Goal: Information Seeking & Learning: Understand process/instructions

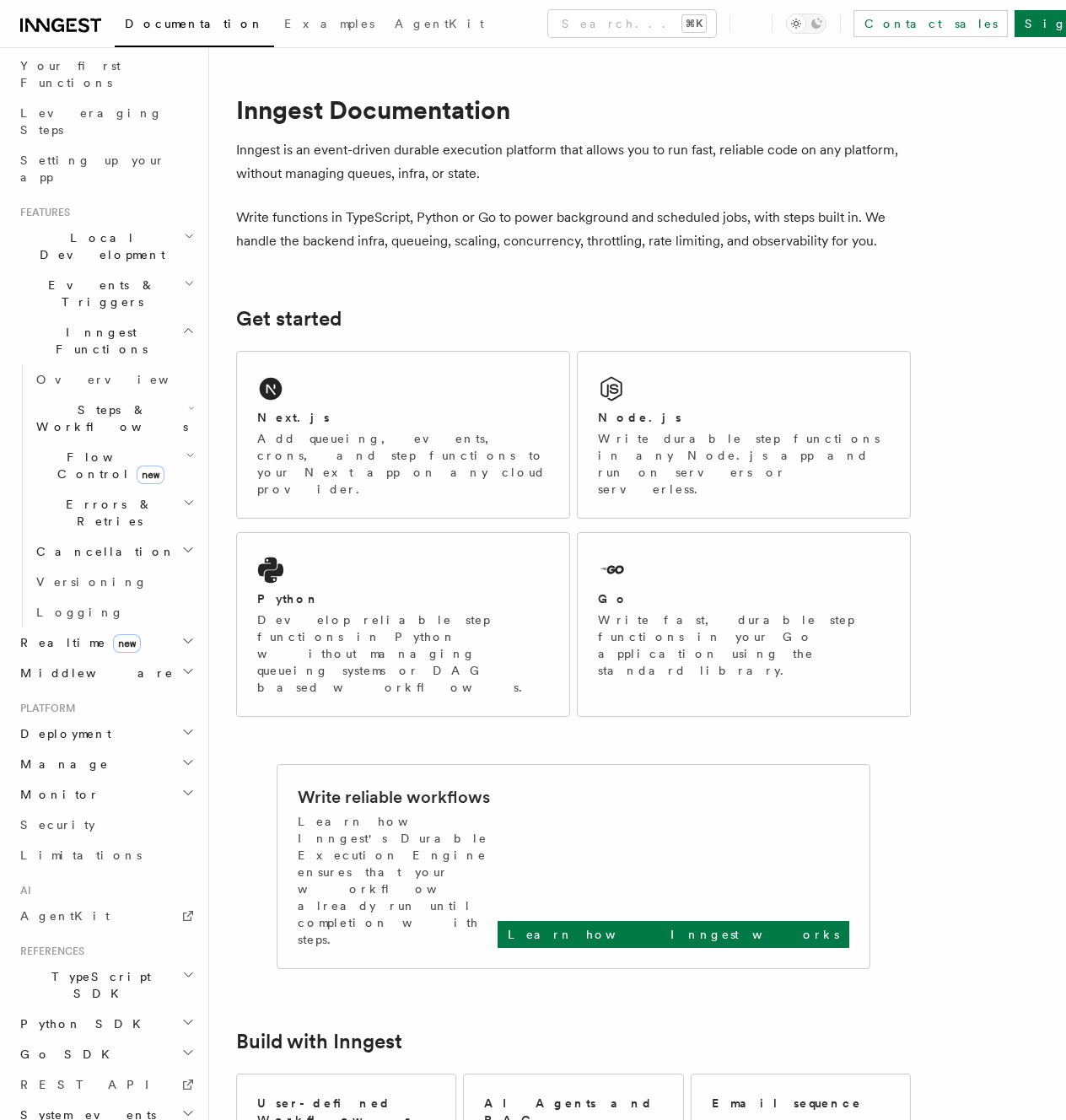
scroll to position [230, 0]
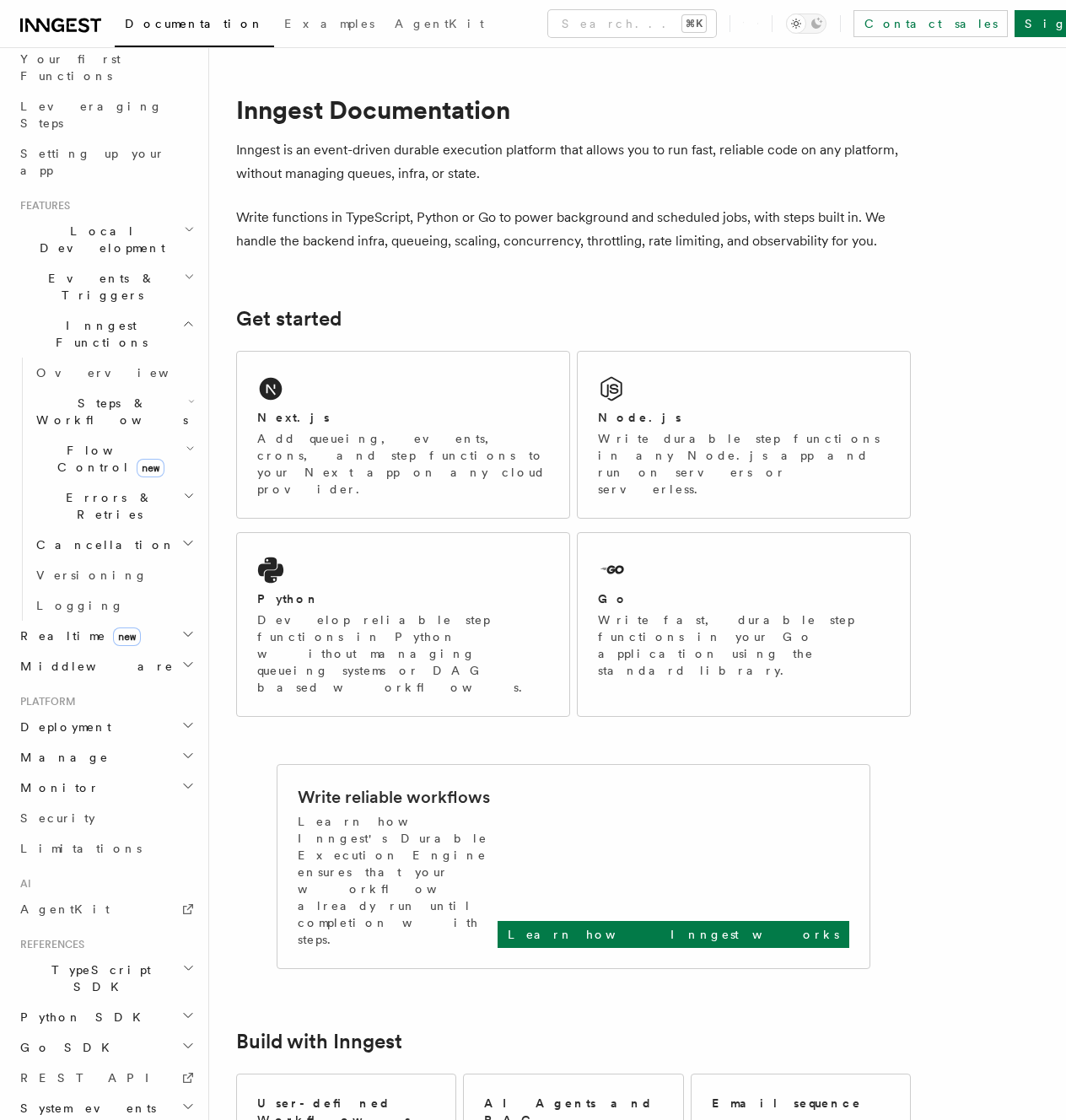
click at [122, 711] on h2 "Deployment" at bounding box center [106, 726] width 184 height 31
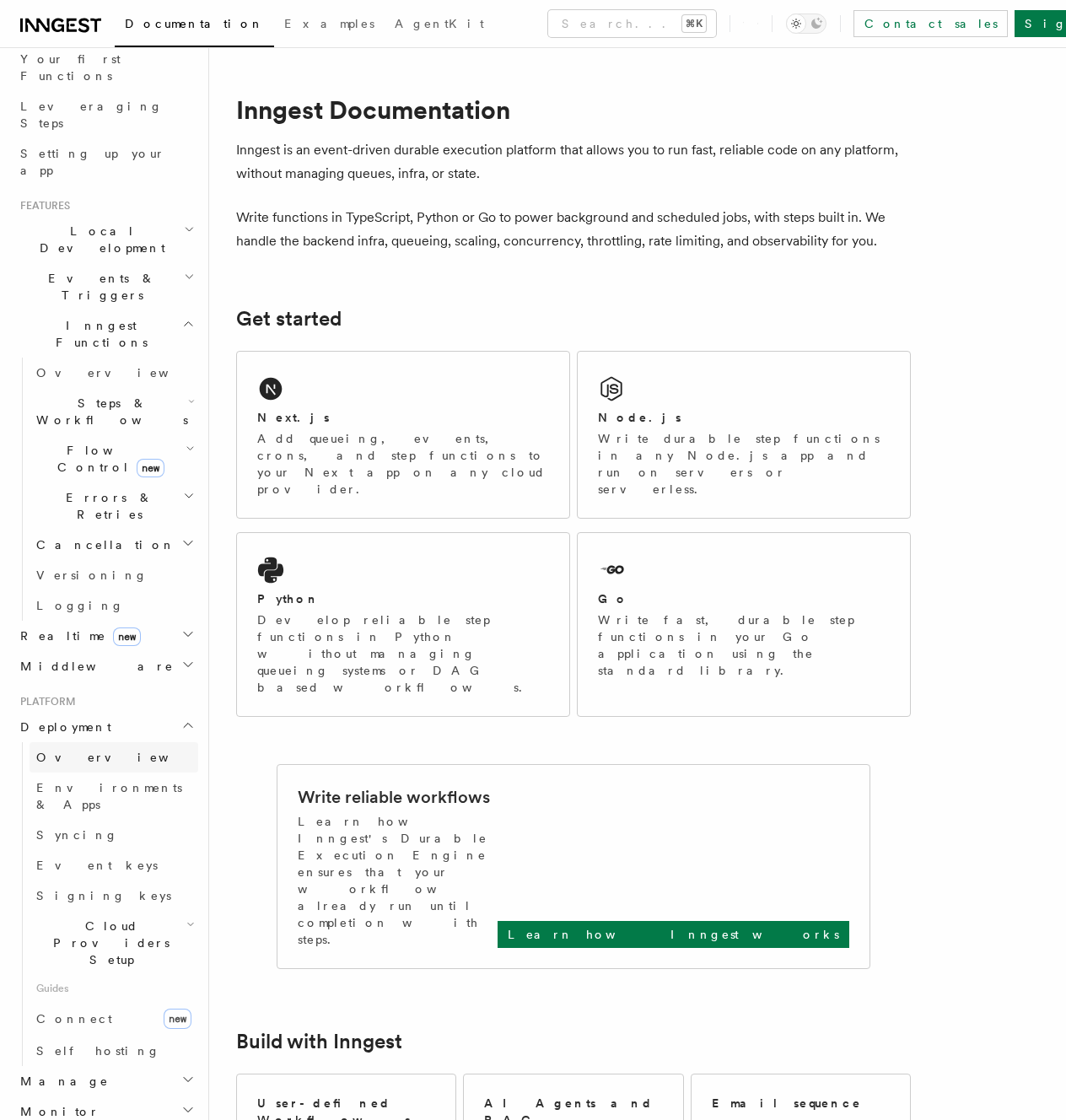
click at [82, 750] on span "Overview" at bounding box center [123, 757] width 174 height 14
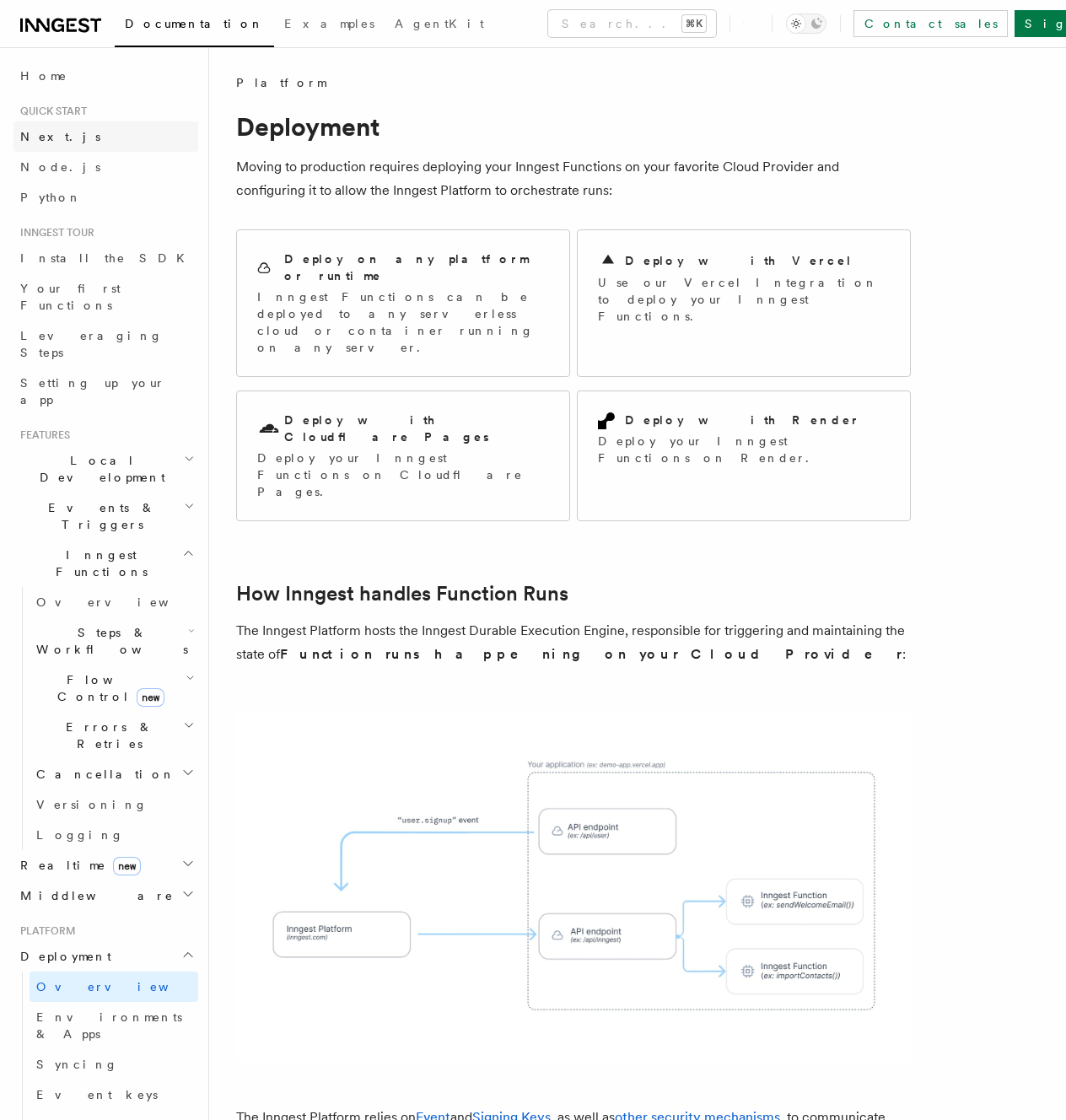
click at [66, 145] on link "Next.js" at bounding box center [106, 136] width 184 height 31
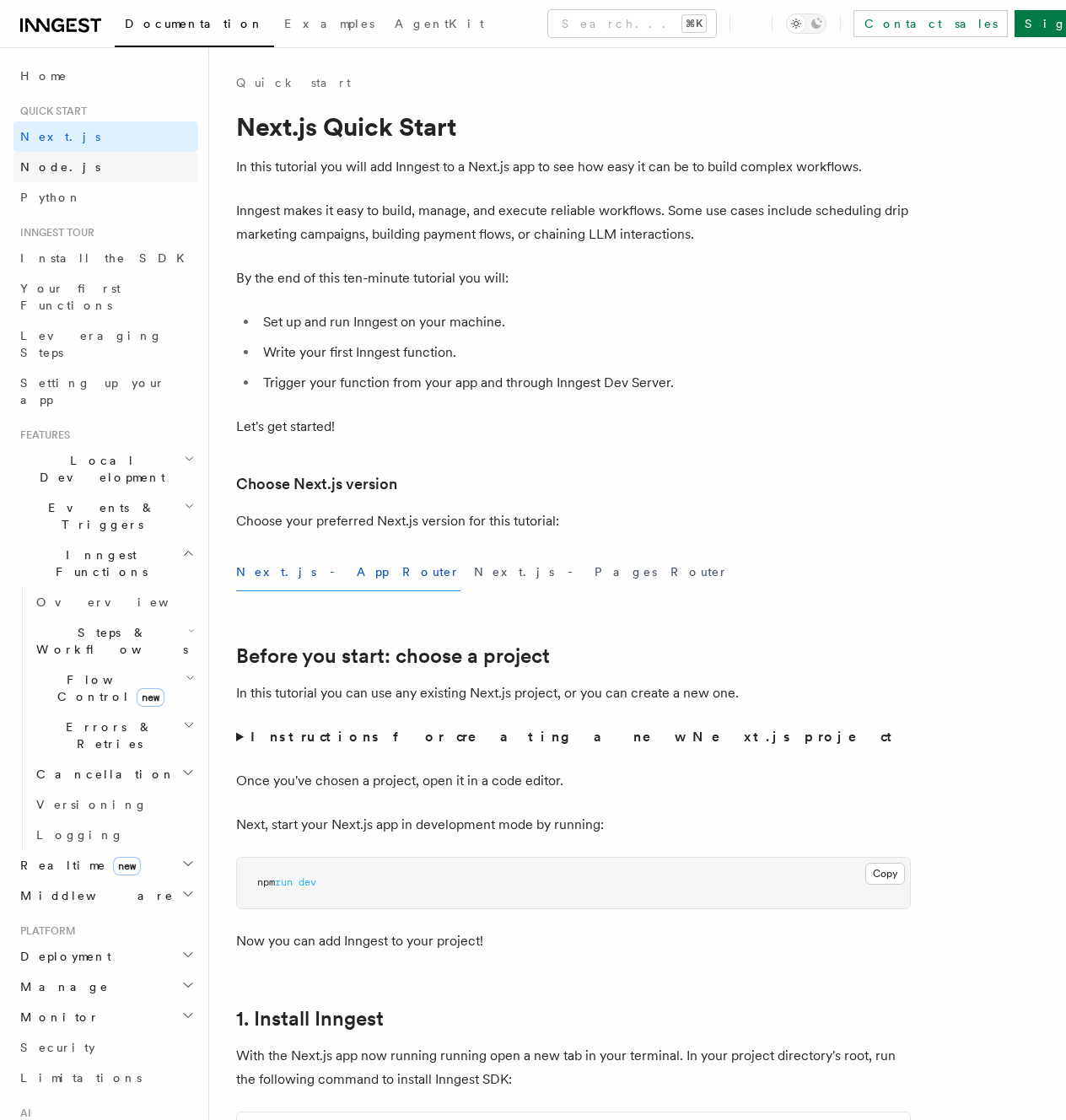
click at [63, 160] on link "Node.js" at bounding box center [106, 167] width 184 height 31
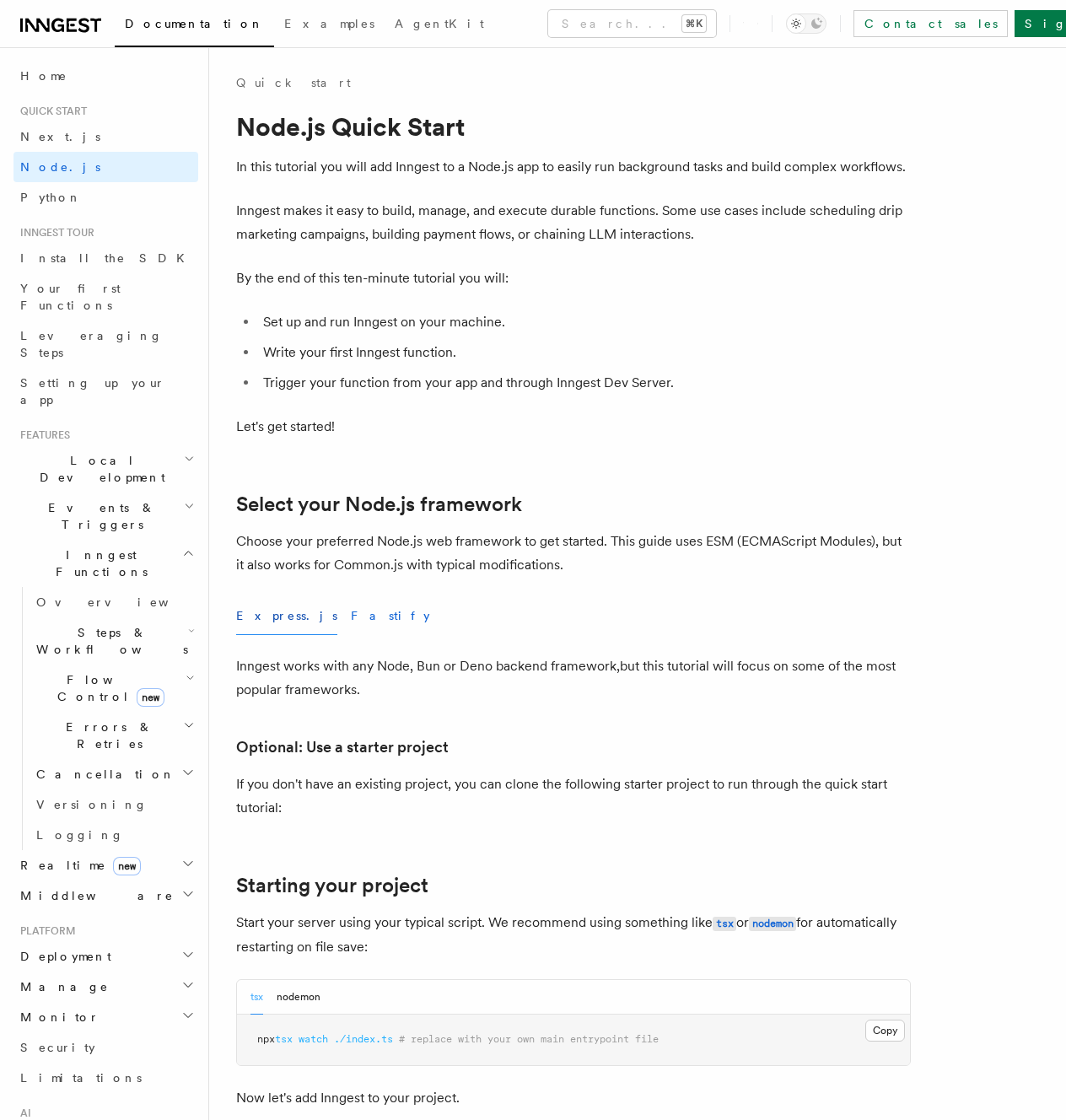
click at [351, 618] on button "Fastify" at bounding box center [391, 616] width 80 height 38
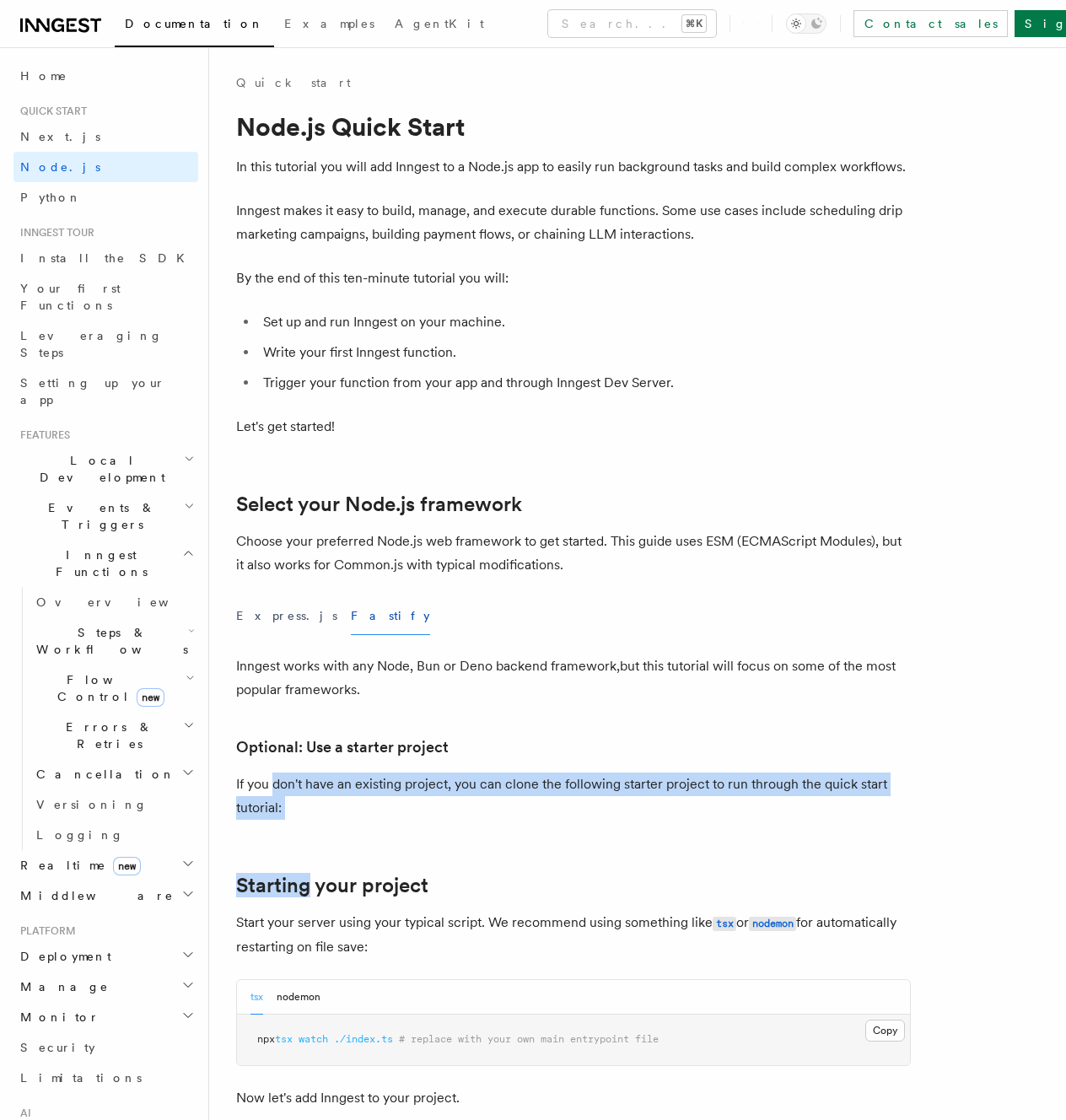
drag, startPoint x: 308, startPoint y: 872, endPoint x: 277, endPoint y: 785, distance: 92.4
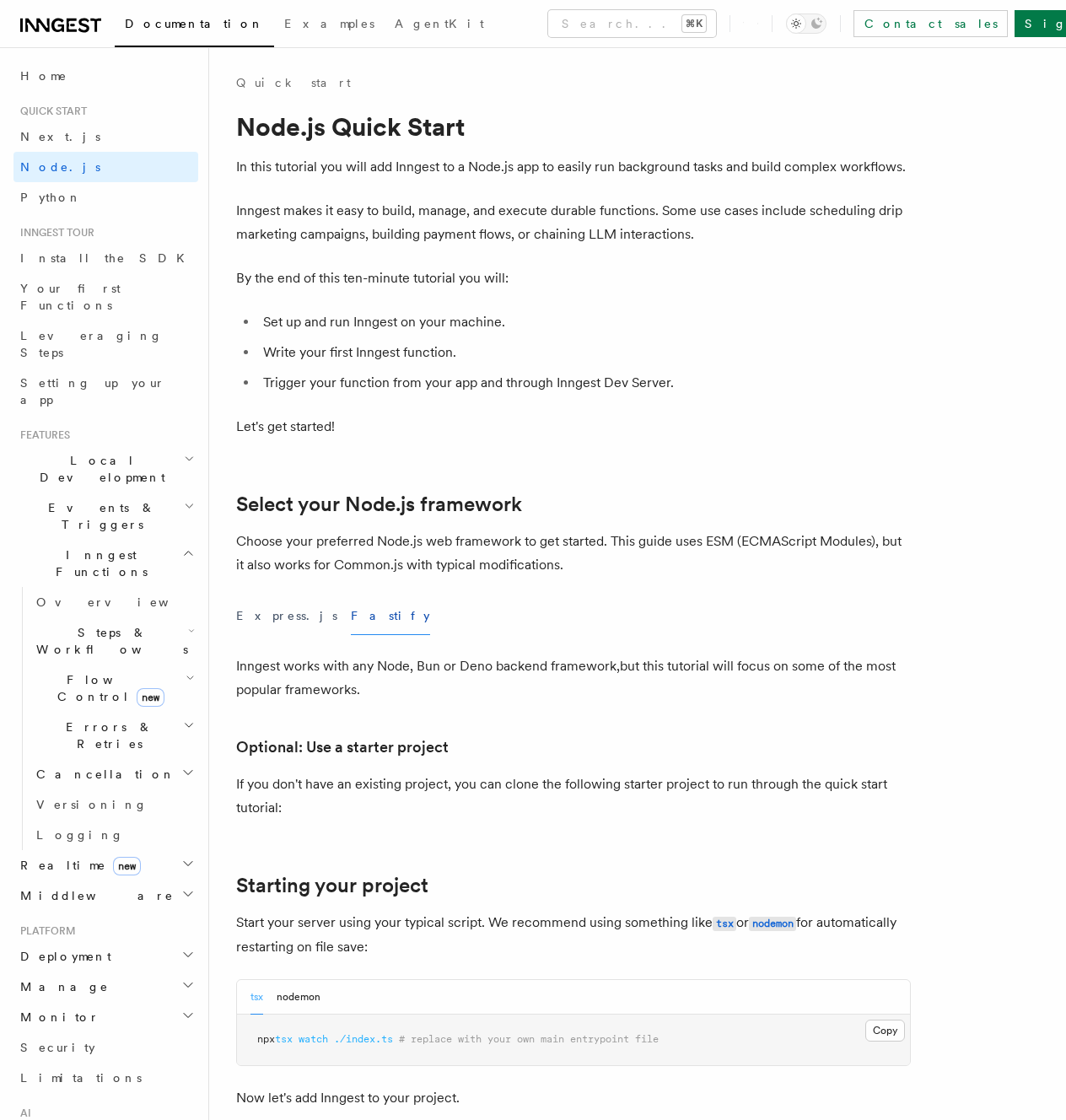
click at [278, 789] on p "If you don't have an existing project, you can clone the following starter proj…" at bounding box center [573, 796] width 674 height 47
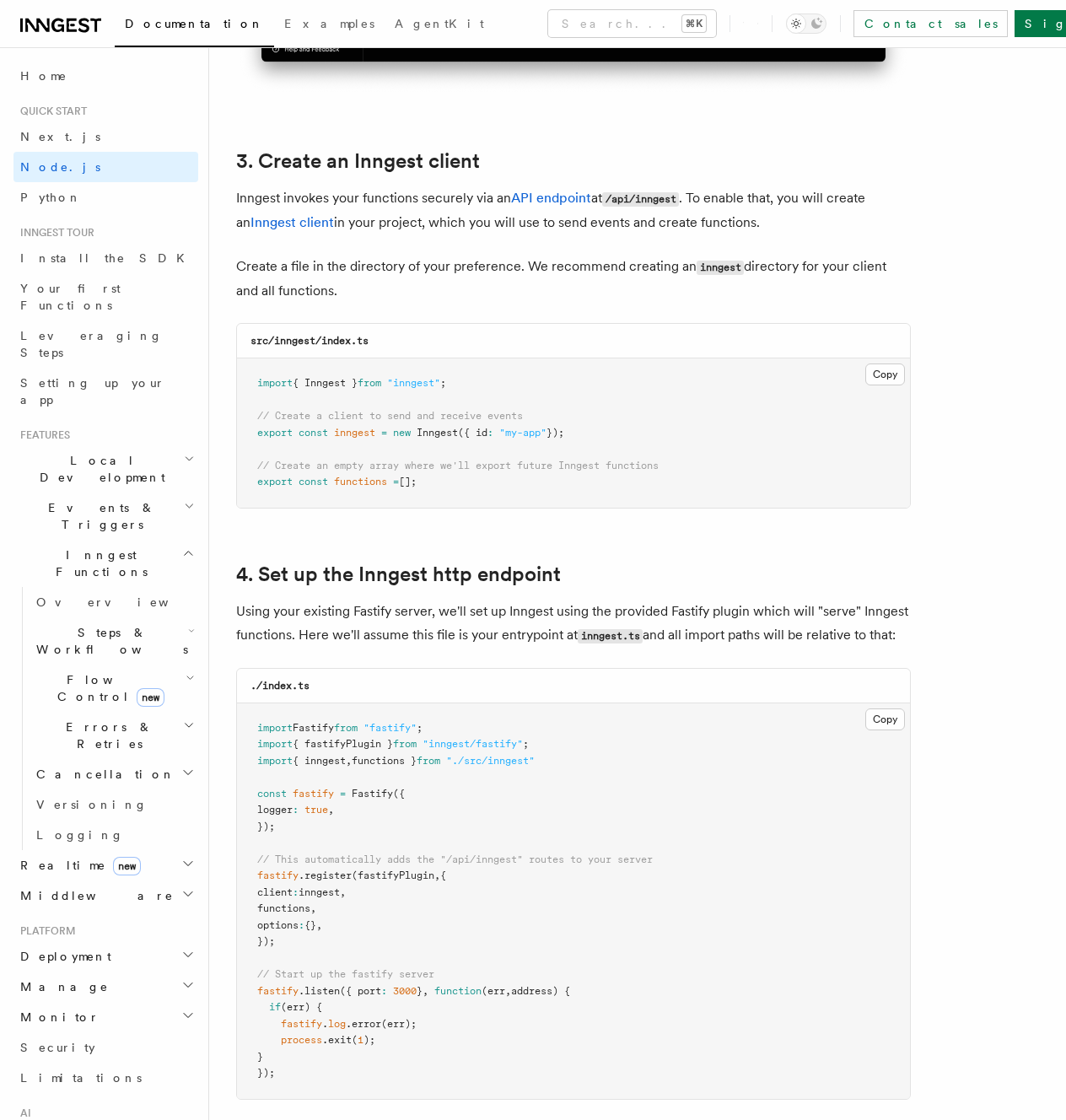
scroll to position [2086, 0]
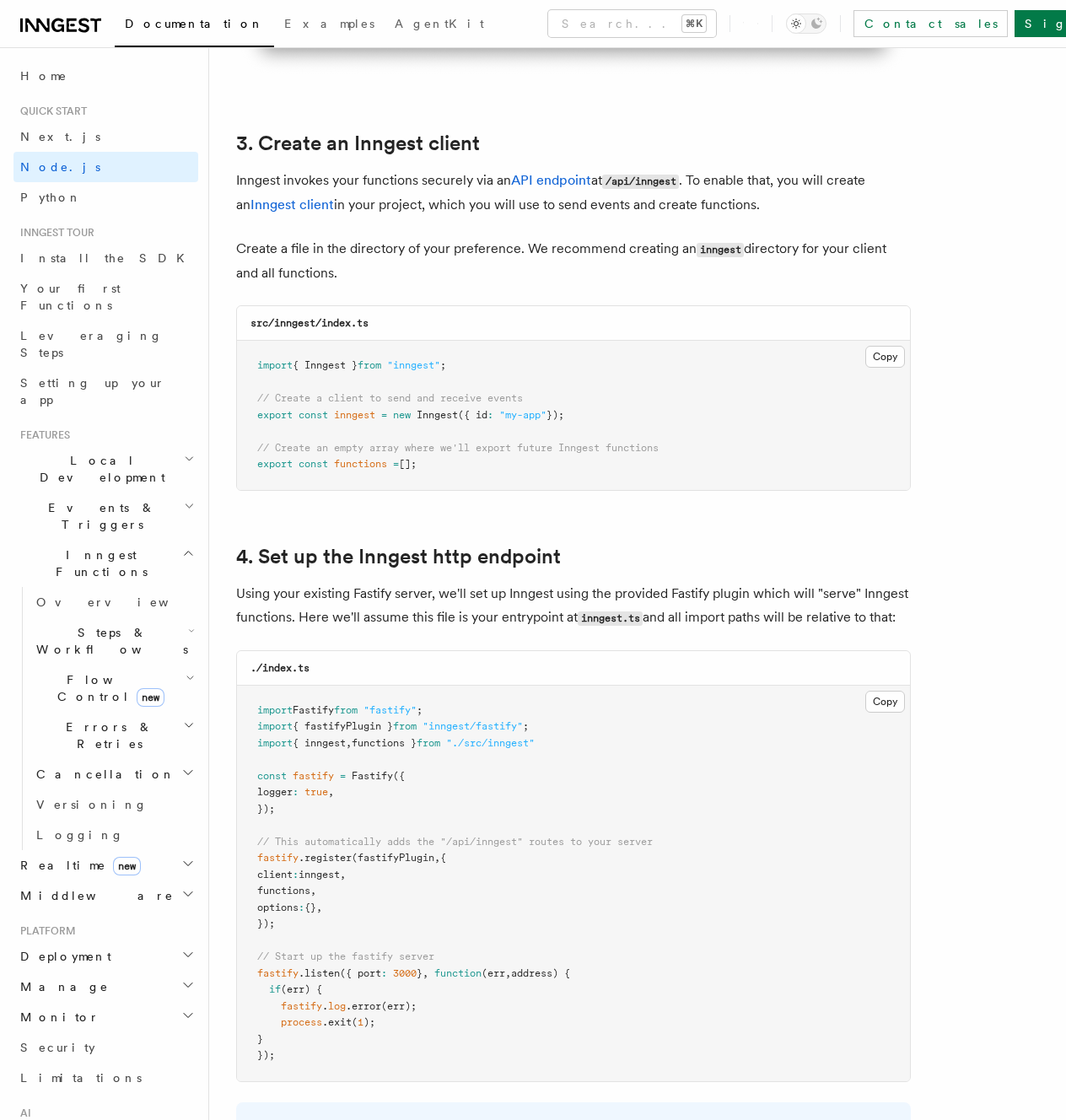
drag, startPoint x: 905, startPoint y: 620, endPoint x: 382, endPoint y: 531, distance: 530.5
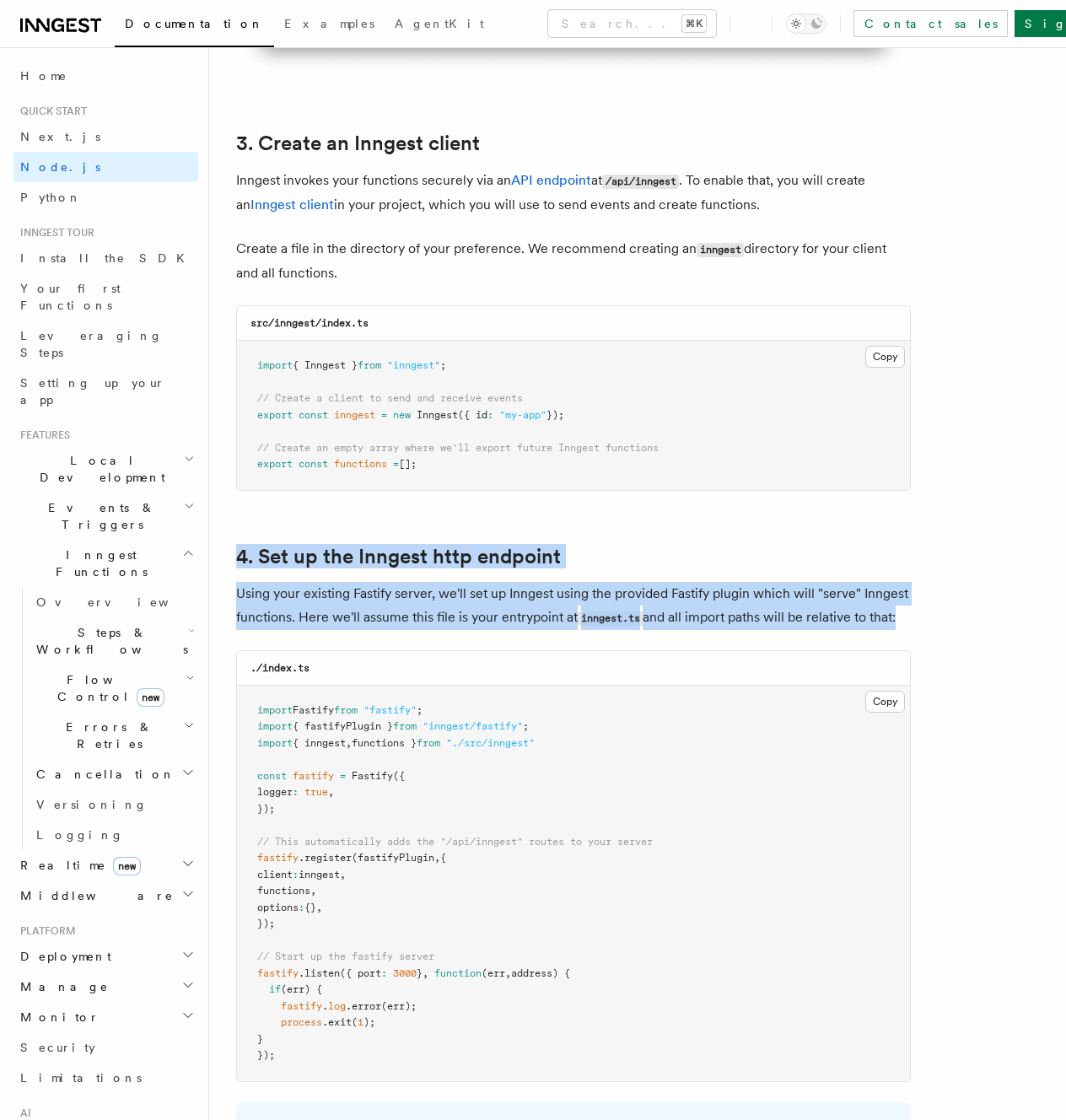
drag, startPoint x: 382, startPoint y: 531, endPoint x: 908, endPoint y: 624, distance: 534.2
click at [908, 624] on p "Using your existing Fastify server, we'll set up Inngest using the provided Fas…" at bounding box center [573, 606] width 674 height 48
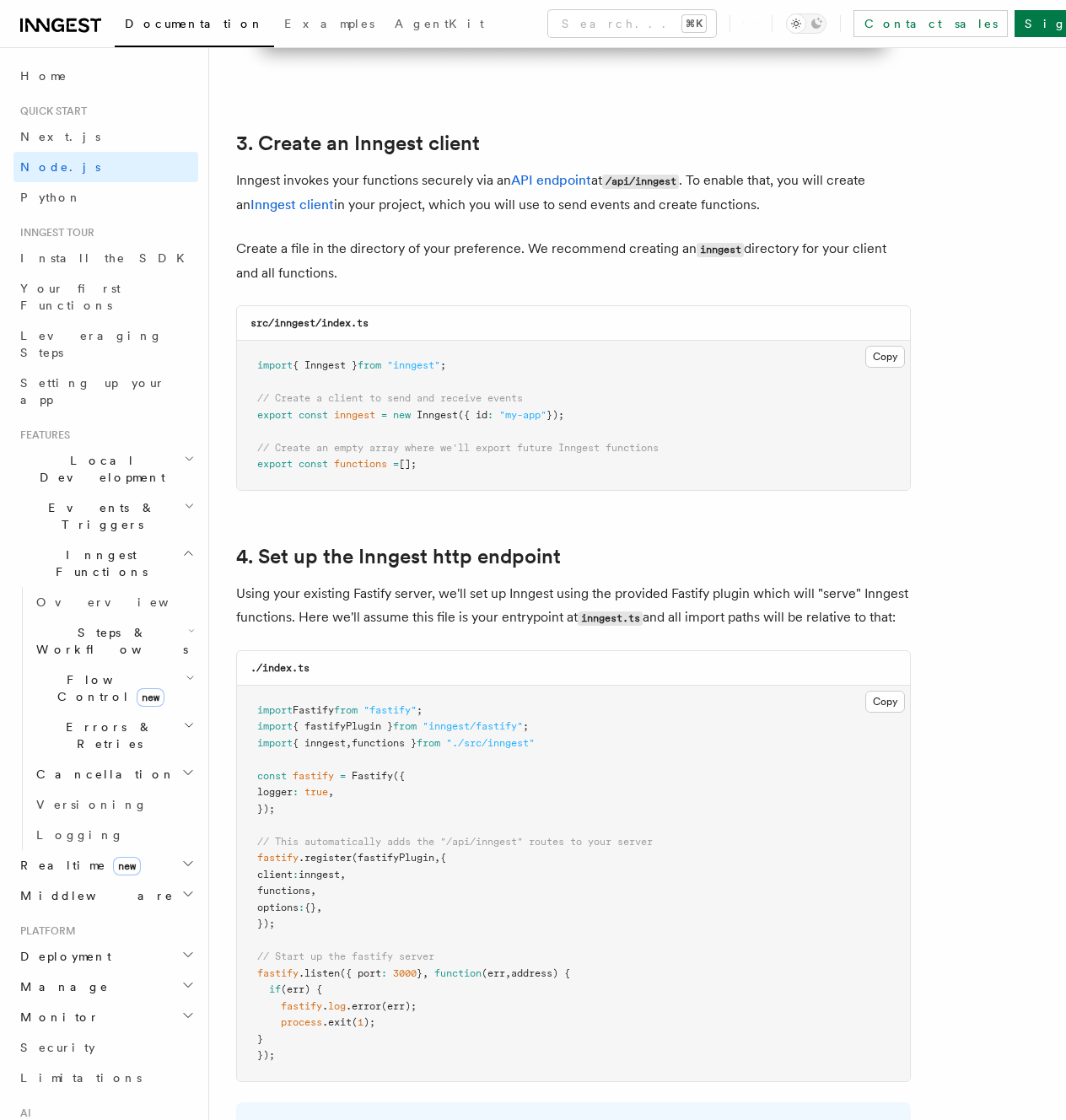
drag, startPoint x: 908, startPoint y: 624, endPoint x: 797, endPoint y: 522, distance: 150.7
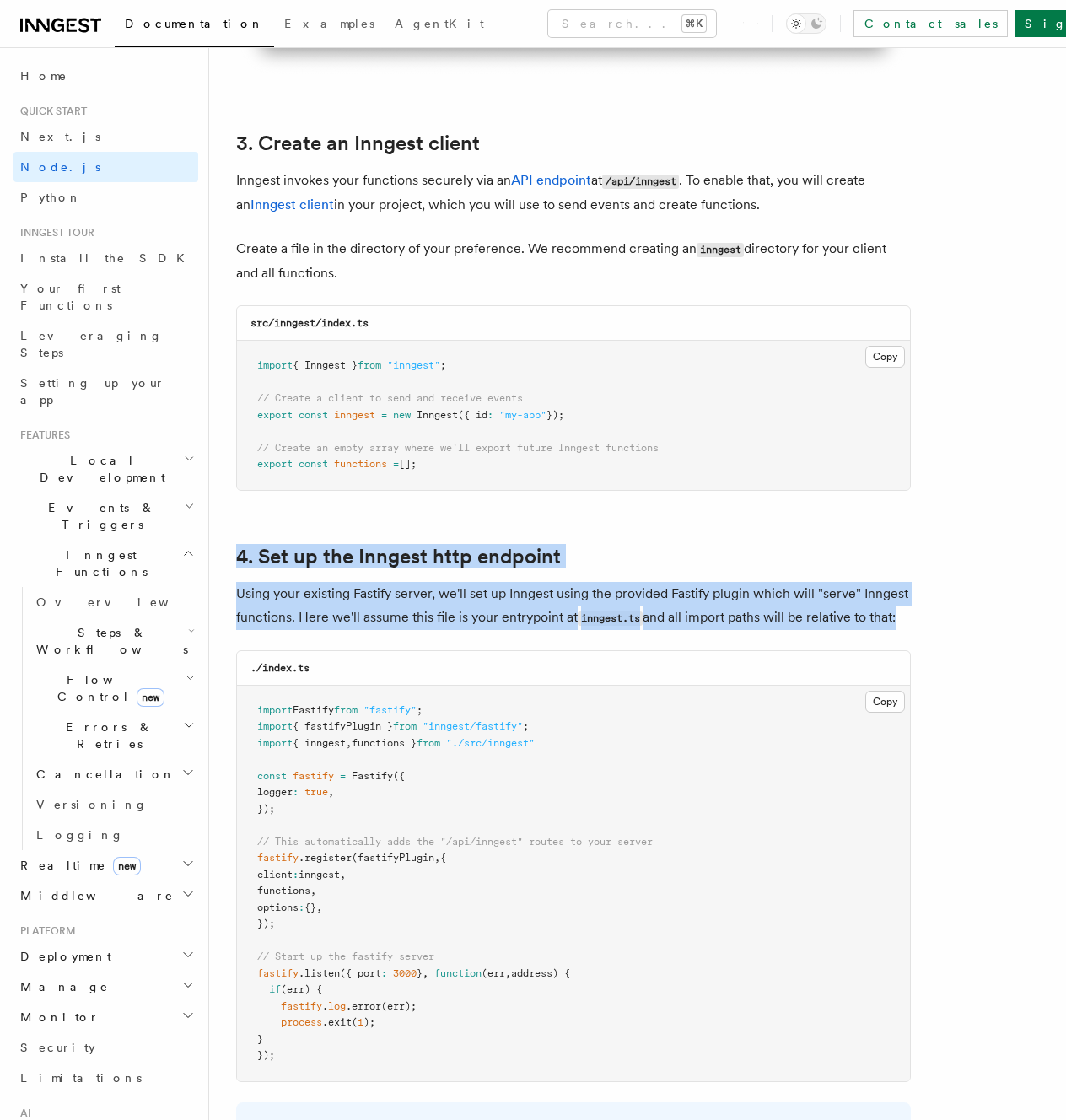
drag, startPoint x: 797, startPoint y: 522, endPoint x: 947, endPoint y: 623, distance: 180.8
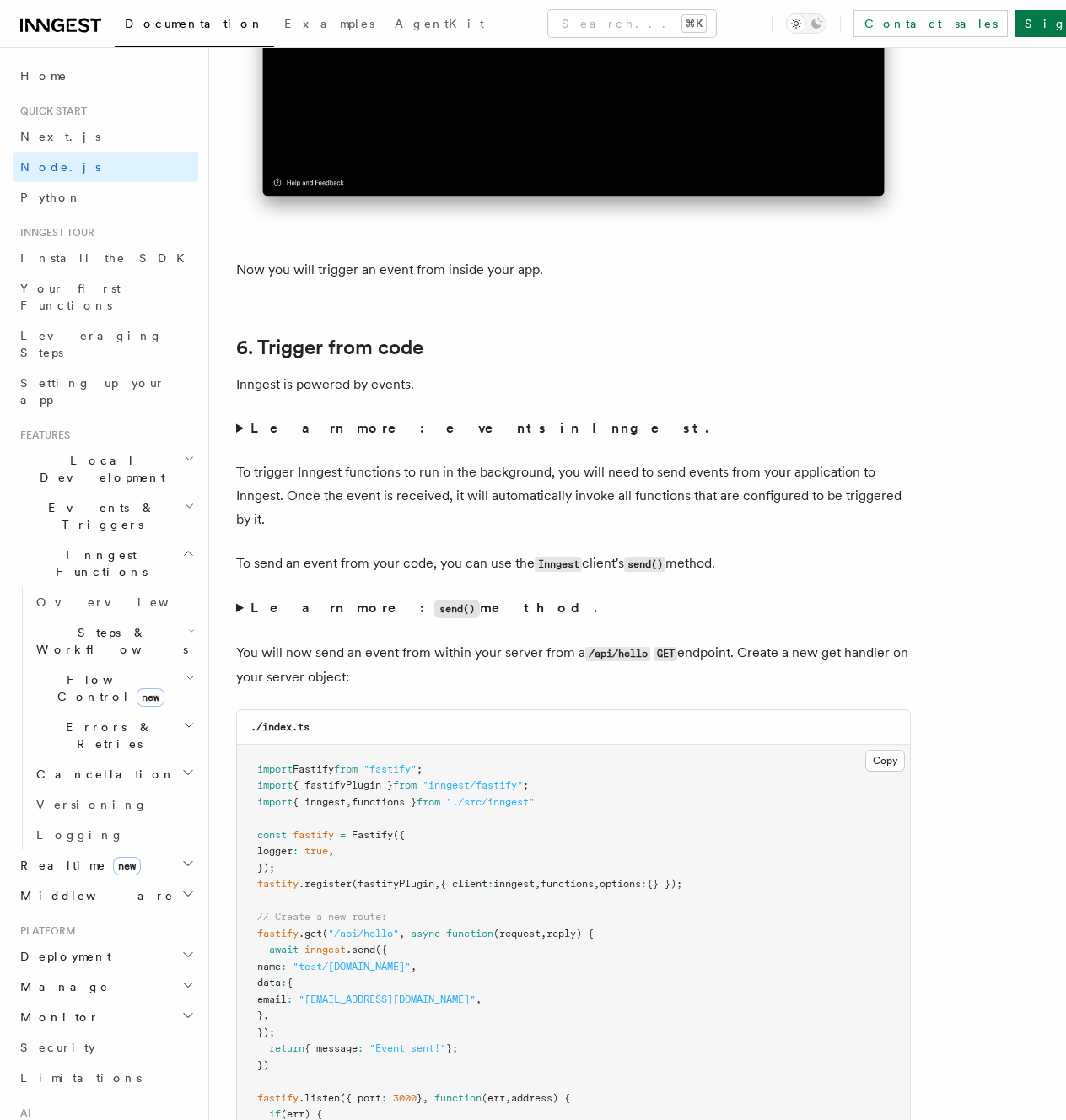
scroll to position [8496, 0]
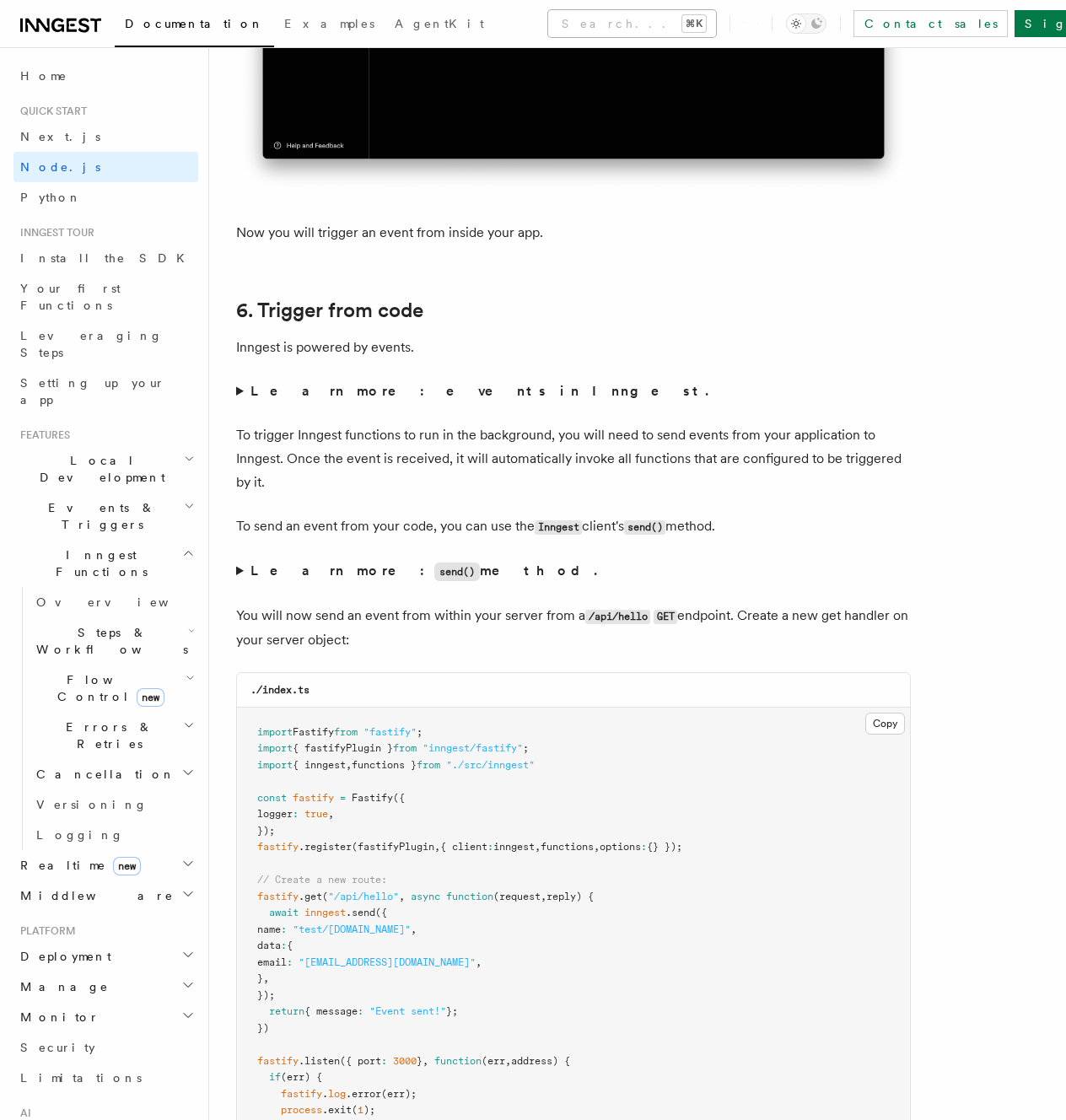
click at [548, 20] on button "Search... ⌘K" at bounding box center [632, 23] width 168 height 27
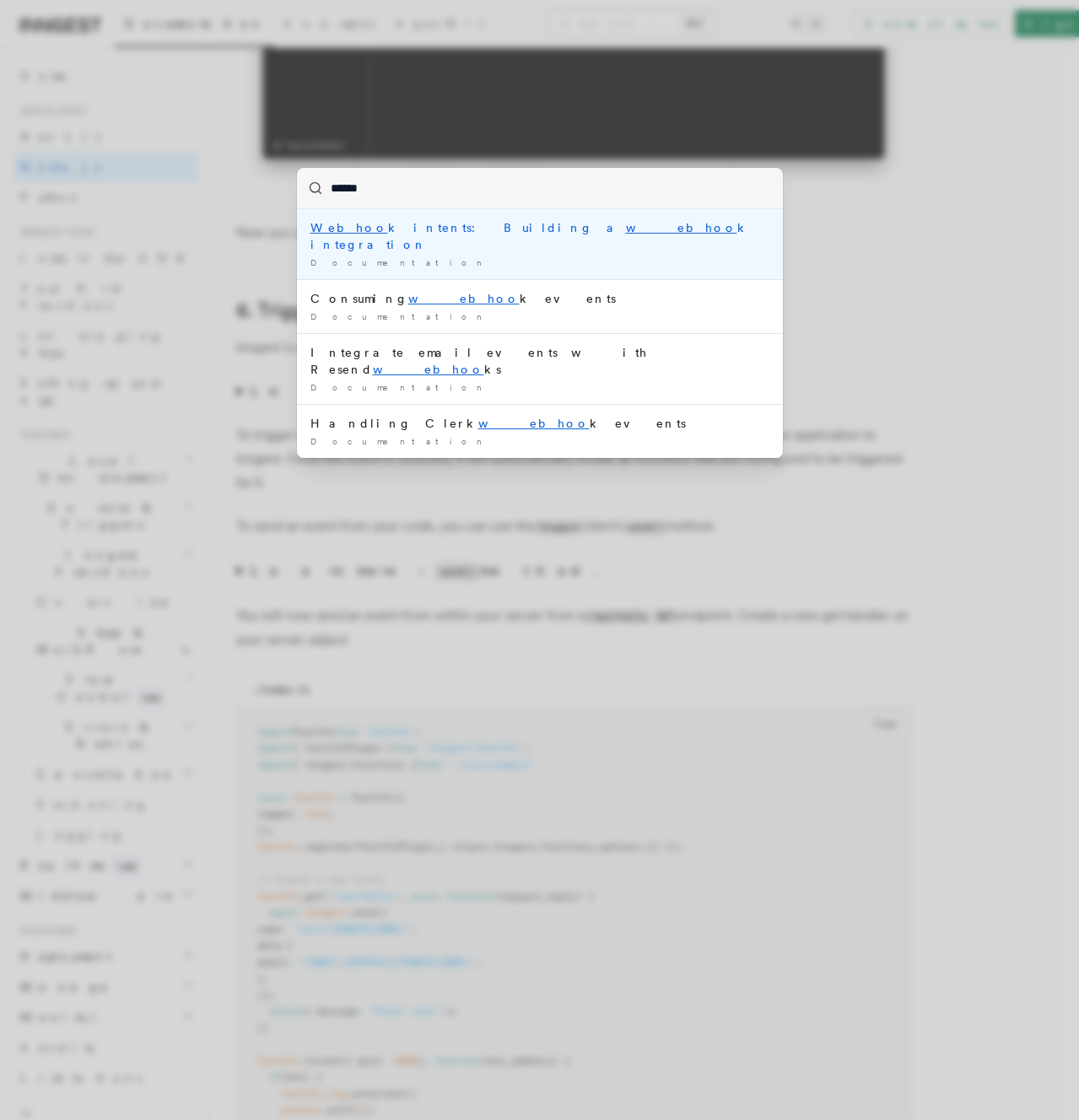
type input "*******"
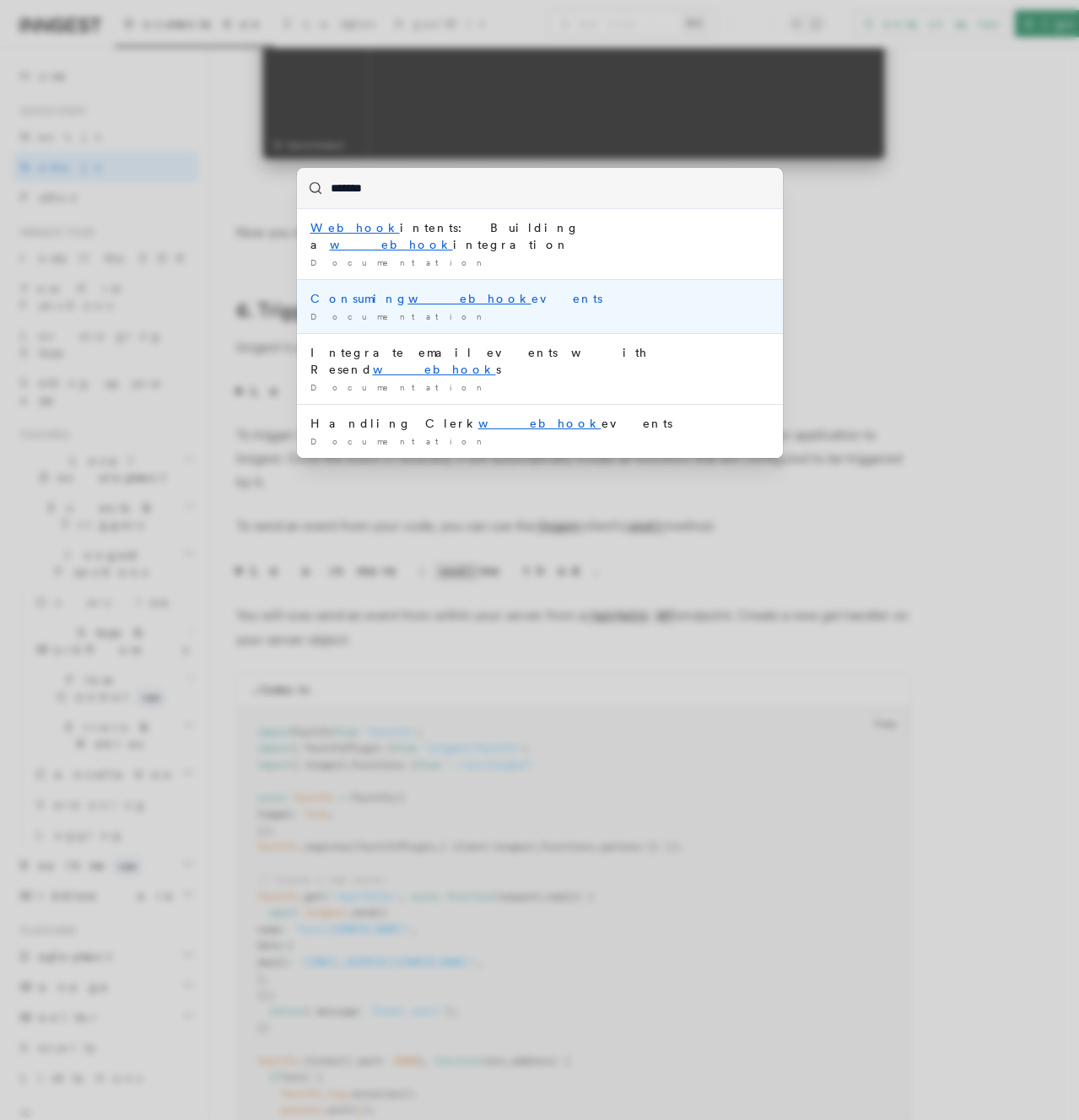
click at [577, 310] on div "Documentation /" at bounding box center [539, 317] width 458 height 13
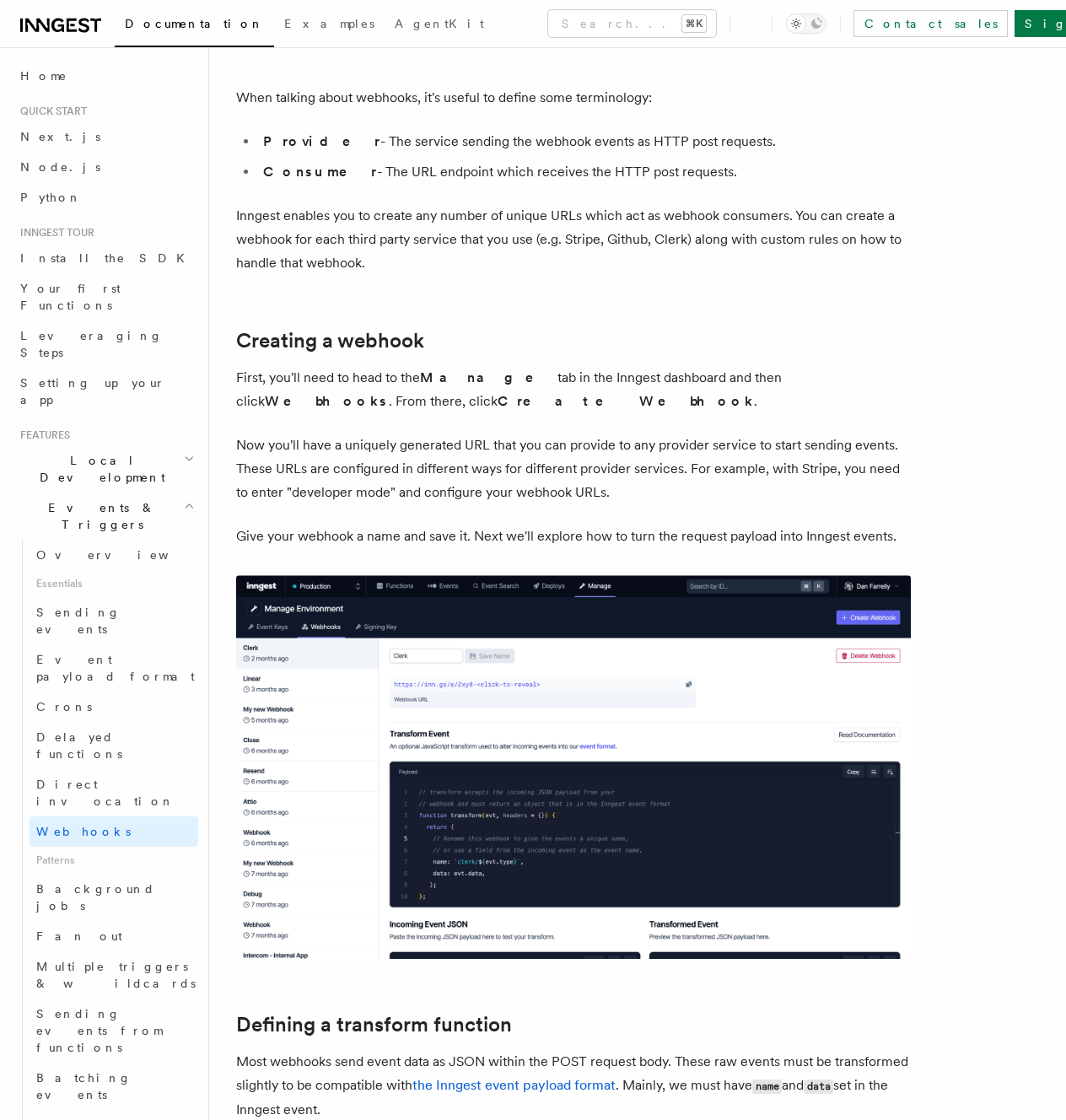
scroll to position [231, 0]
